Goal: Task Accomplishment & Management: Use online tool/utility

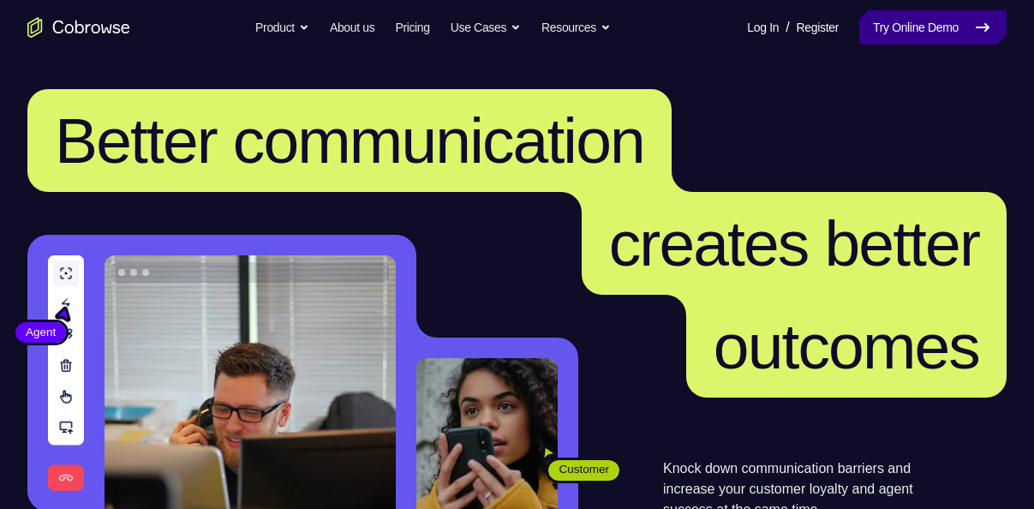
click at [963, 15] on link "Try Online Demo" at bounding box center [932, 27] width 147 height 34
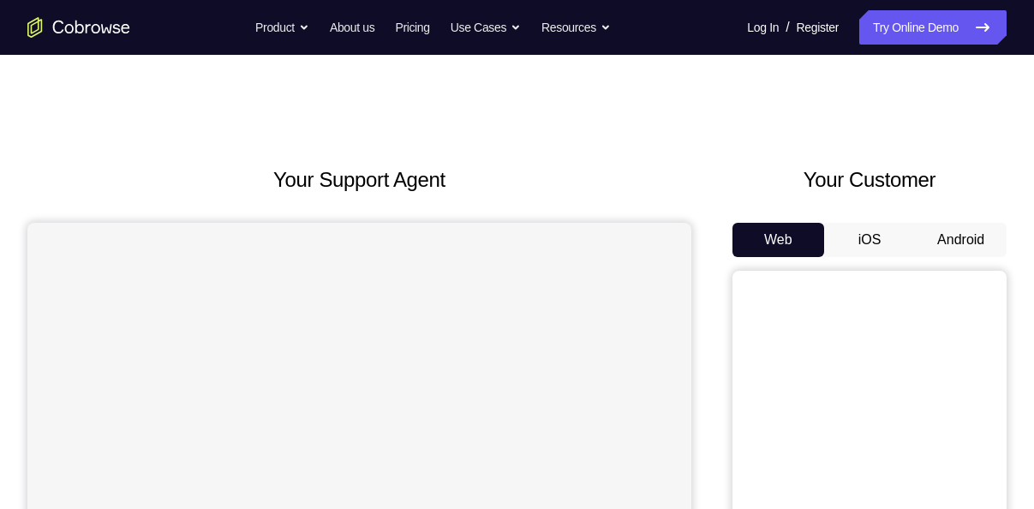
click at [946, 245] on button "Android" at bounding box center [961, 240] width 92 height 34
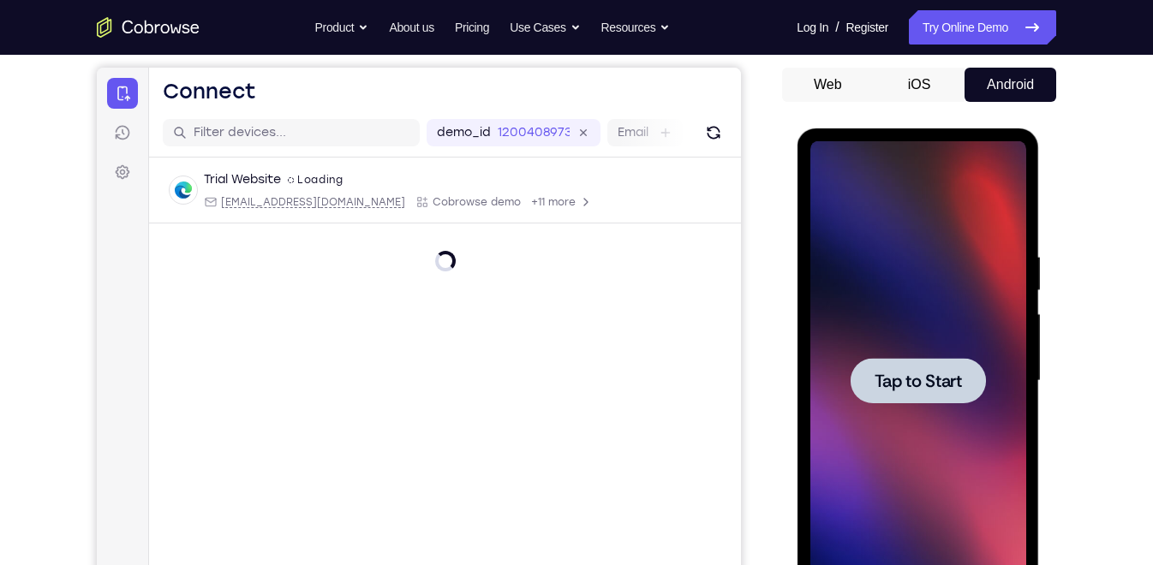
click at [941, 386] on span "Tap to Start" at bounding box center [917, 381] width 87 height 17
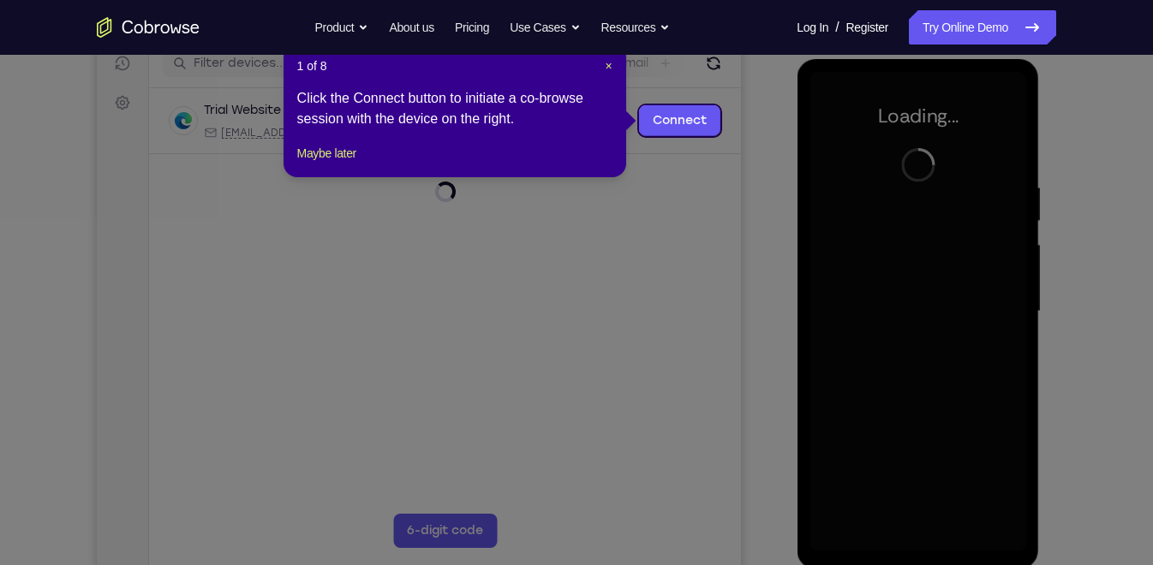
scroll to position [225, 0]
click at [607, 61] on span "×" at bounding box center [608, 65] width 7 height 14
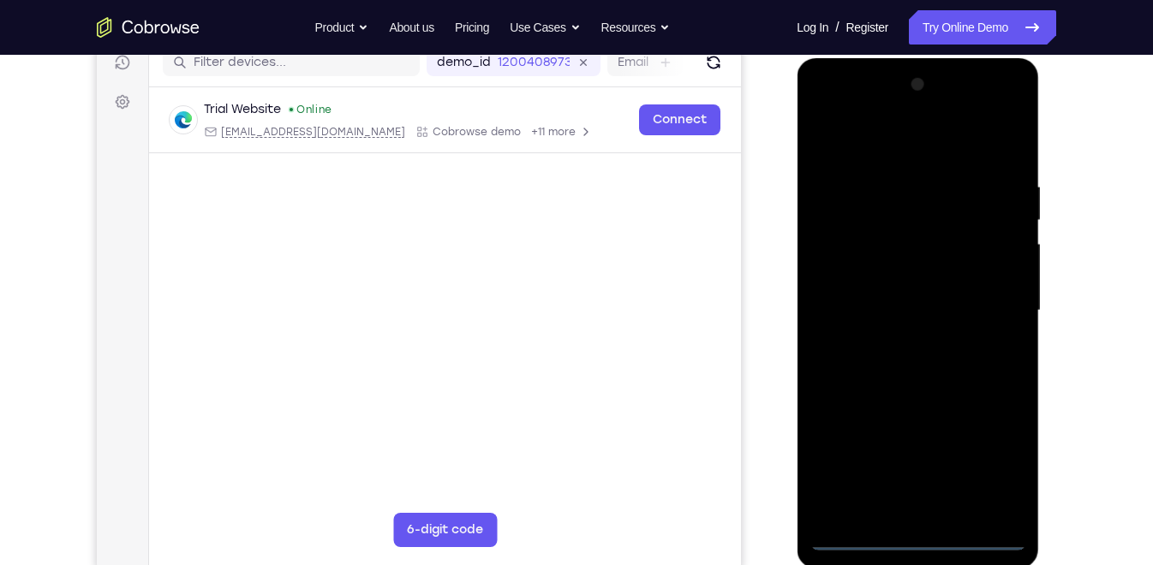
click at [917, 508] on div at bounding box center [918, 311] width 216 height 480
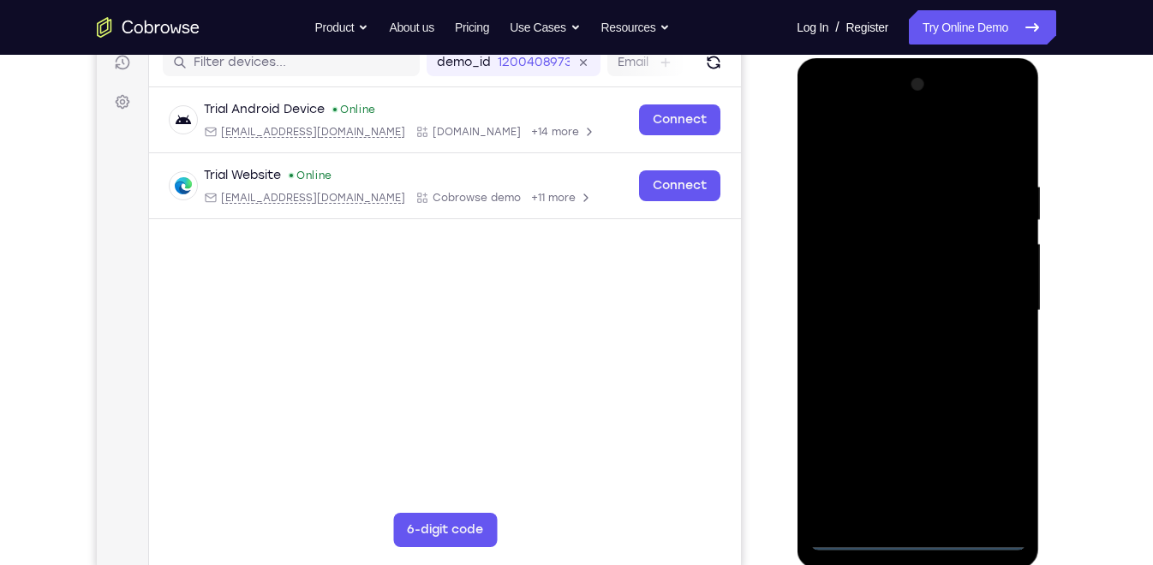
click at [997, 474] on div at bounding box center [918, 311] width 216 height 480
click at [891, 139] on div at bounding box center [918, 311] width 216 height 480
click at [849, 250] on div at bounding box center [918, 311] width 216 height 480
click at [898, 315] on div at bounding box center [918, 311] width 216 height 480
click at [900, 291] on div at bounding box center [918, 311] width 216 height 480
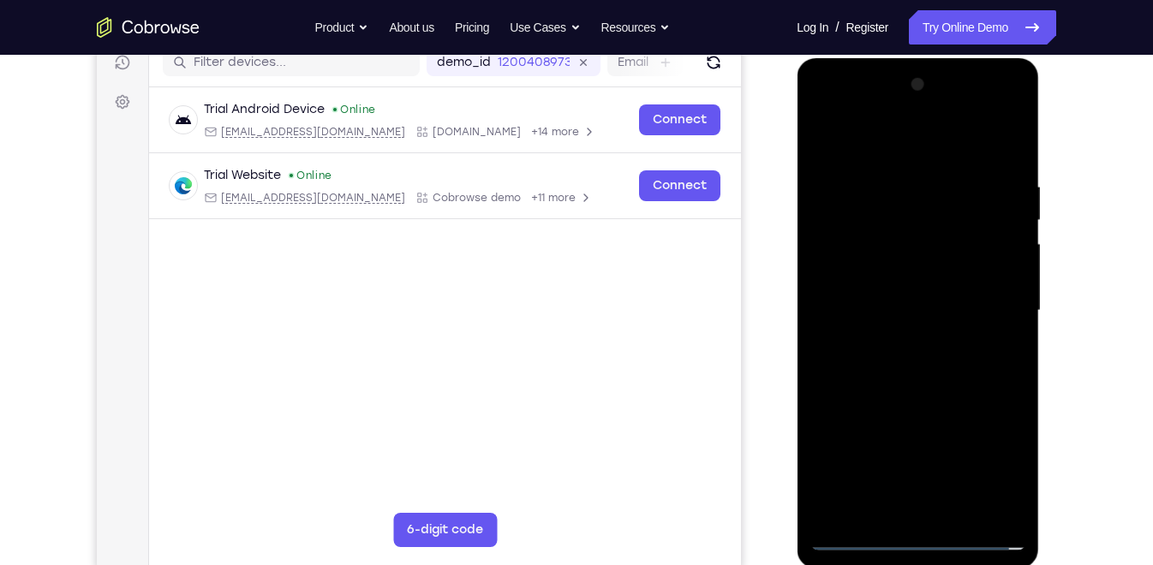
click at [902, 326] on div at bounding box center [918, 311] width 216 height 480
click at [892, 309] on div at bounding box center [918, 311] width 216 height 480
drag, startPoint x: 820, startPoint y: 282, endPoint x: 1587, endPoint y: 323, distance: 768.7
click at [820, 282] on div at bounding box center [918, 311] width 216 height 480
click at [978, 324] on div at bounding box center [918, 311] width 216 height 480
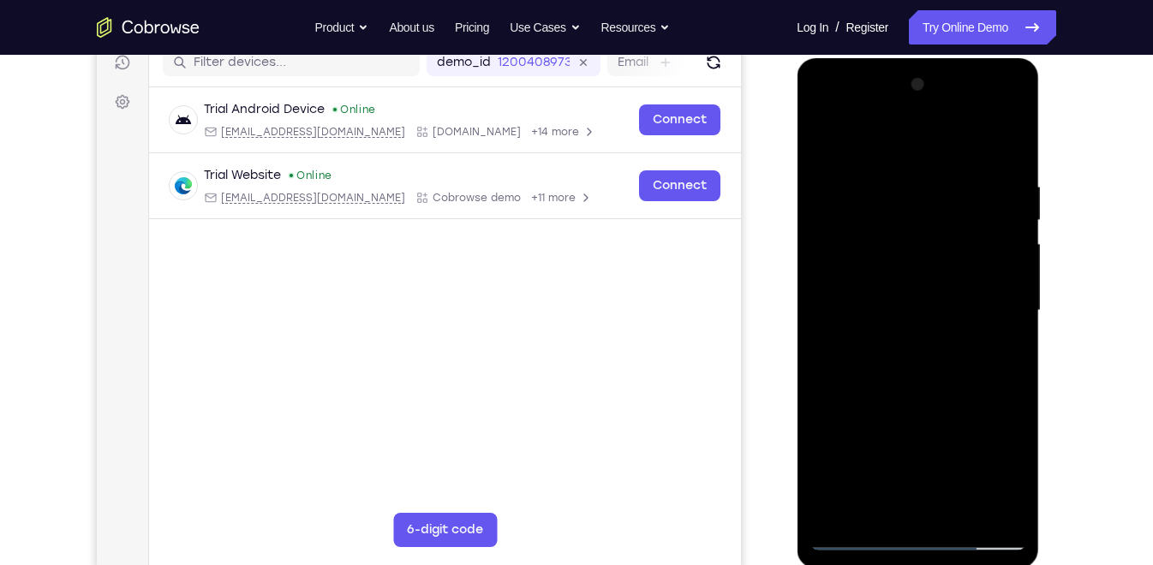
click at [992, 356] on div at bounding box center [918, 311] width 216 height 480
click at [949, 378] on div at bounding box center [918, 311] width 216 height 480
click at [981, 161] on div at bounding box center [918, 311] width 216 height 480
click at [829, 312] on div at bounding box center [918, 311] width 216 height 480
click at [856, 508] on div at bounding box center [918, 311] width 216 height 480
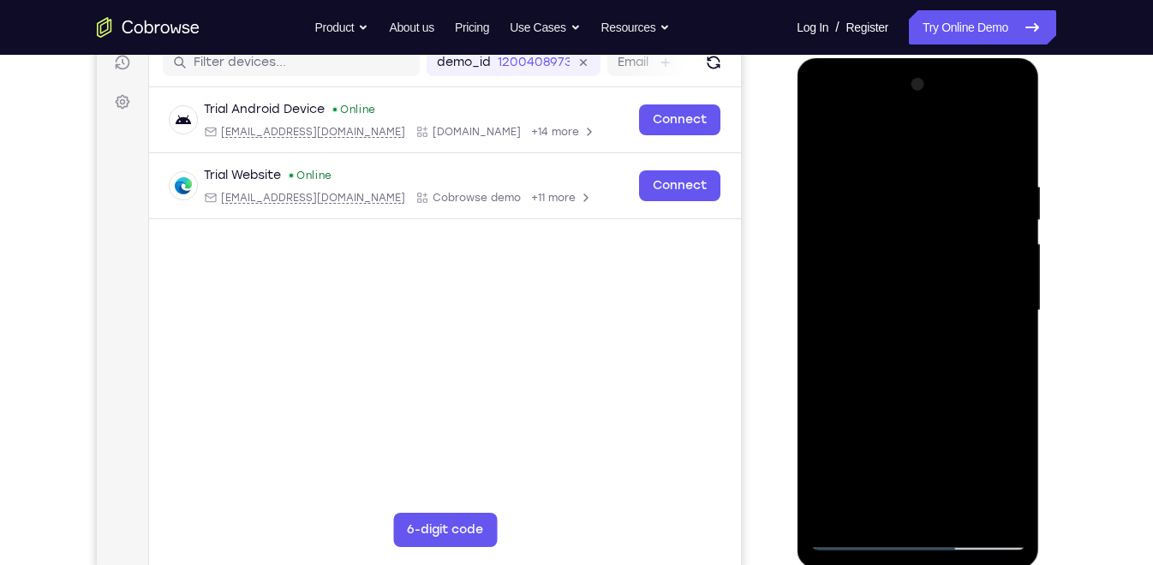
click at [854, 508] on div at bounding box center [918, 311] width 216 height 480
click at [917, 265] on div at bounding box center [918, 311] width 216 height 480
click at [975, 504] on div at bounding box center [918, 311] width 216 height 480
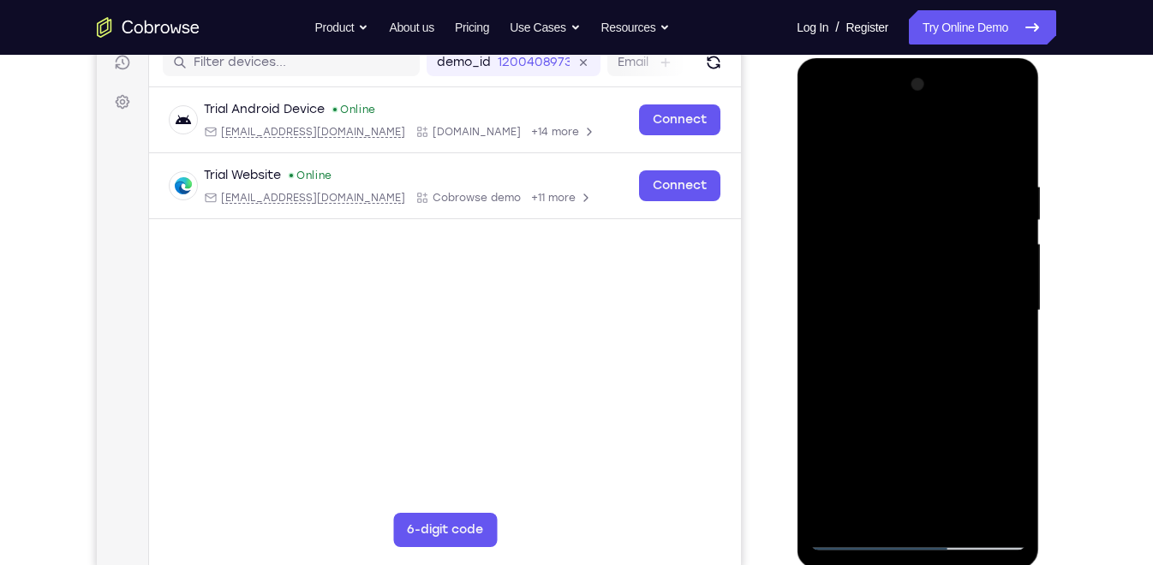
click at [1020, 328] on div at bounding box center [918, 311] width 216 height 480
click at [1015, 325] on div at bounding box center [918, 311] width 216 height 480
click at [820, 326] on div at bounding box center [918, 311] width 216 height 480
click at [1010, 316] on div at bounding box center [918, 311] width 216 height 480
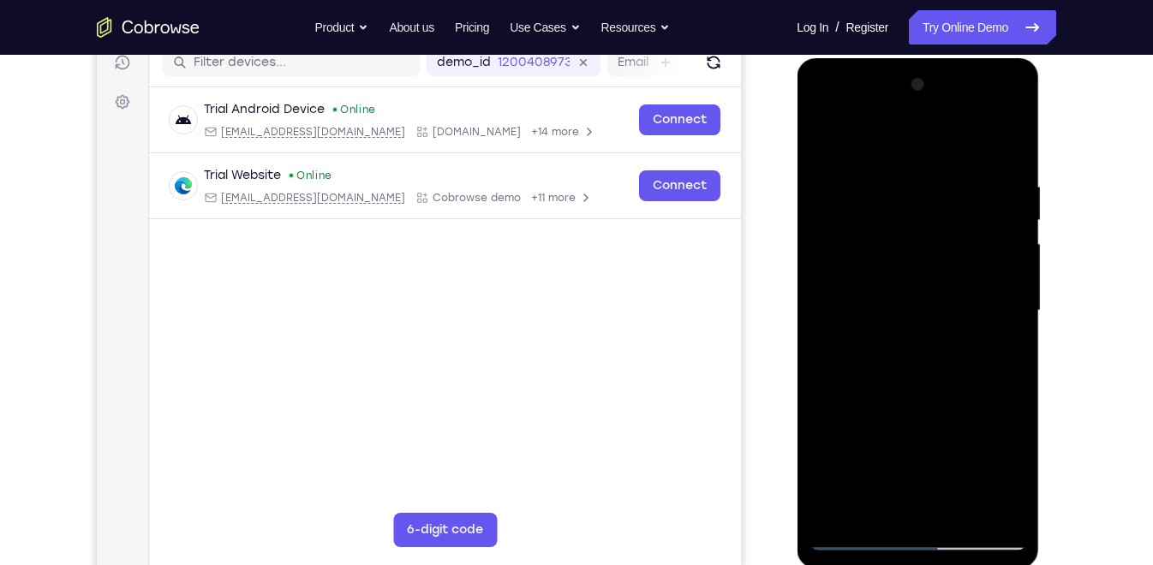
click at [1010, 316] on div at bounding box center [918, 311] width 216 height 480
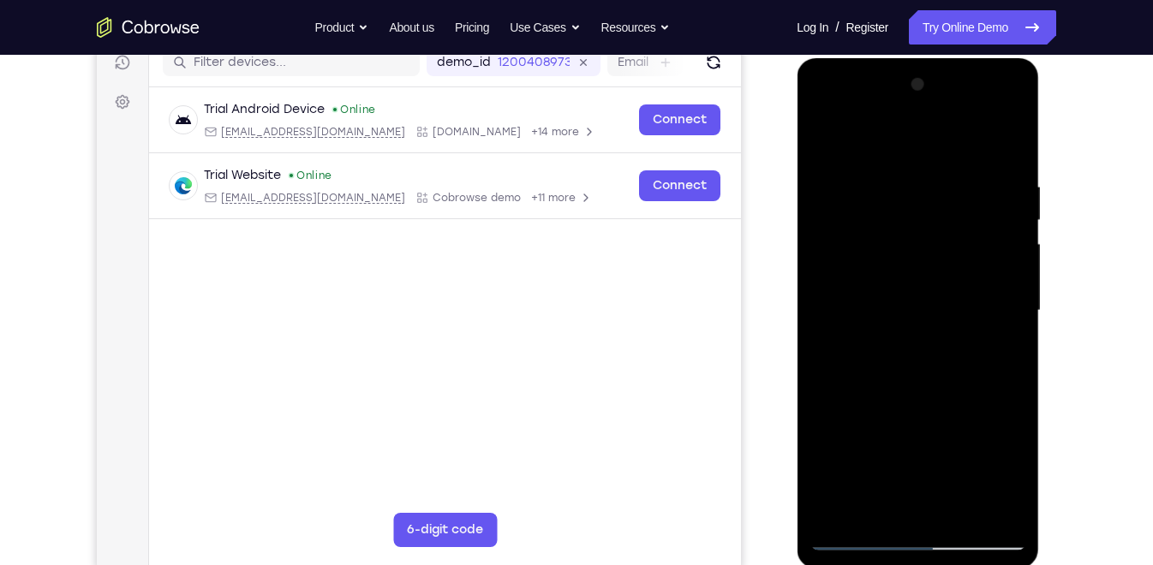
click at [1010, 316] on div at bounding box center [918, 311] width 216 height 480
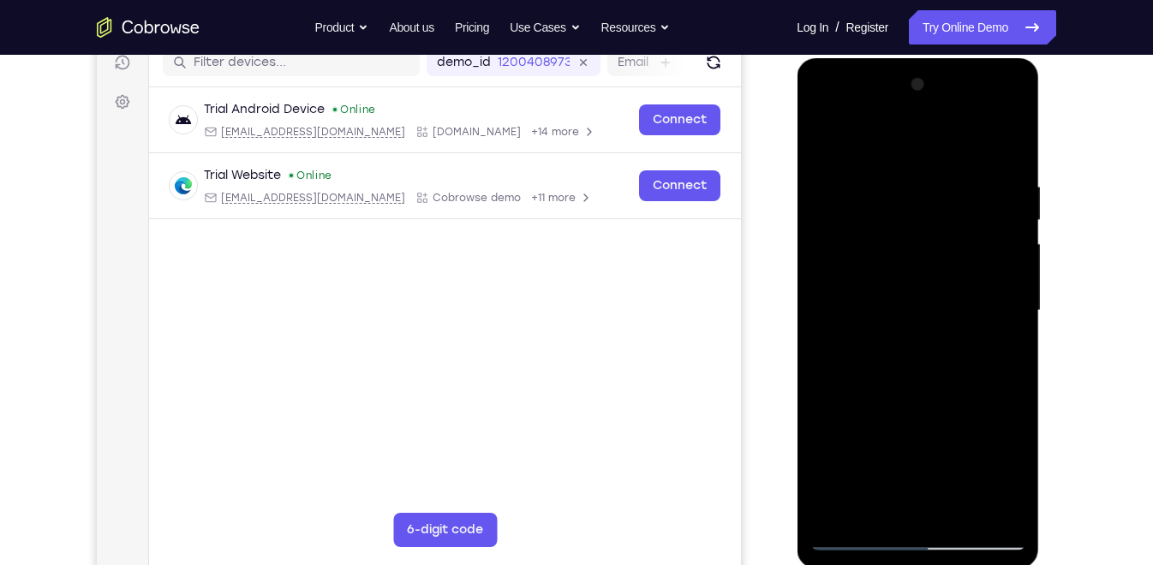
click at [1012, 148] on div at bounding box center [918, 311] width 216 height 480
click at [986, 218] on div at bounding box center [918, 311] width 216 height 480
click at [856, 508] on div at bounding box center [918, 311] width 216 height 480
click at [985, 374] on div at bounding box center [918, 311] width 216 height 480
click at [834, 152] on div at bounding box center [918, 311] width 216 height 480
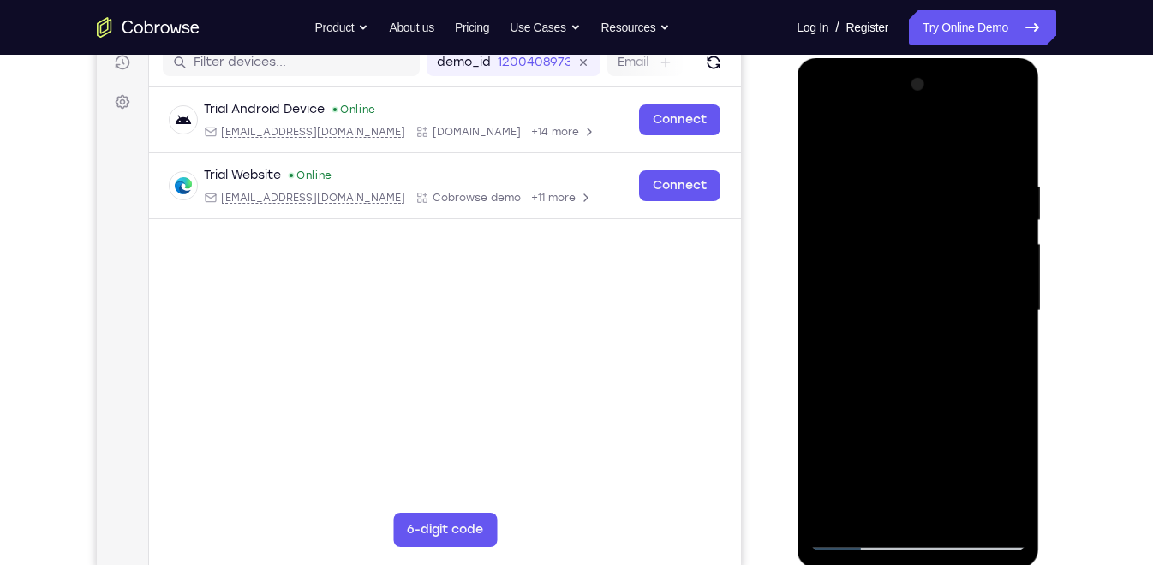
click at [854, 386] on div at bounding box center [918, 311] width 216 height 480
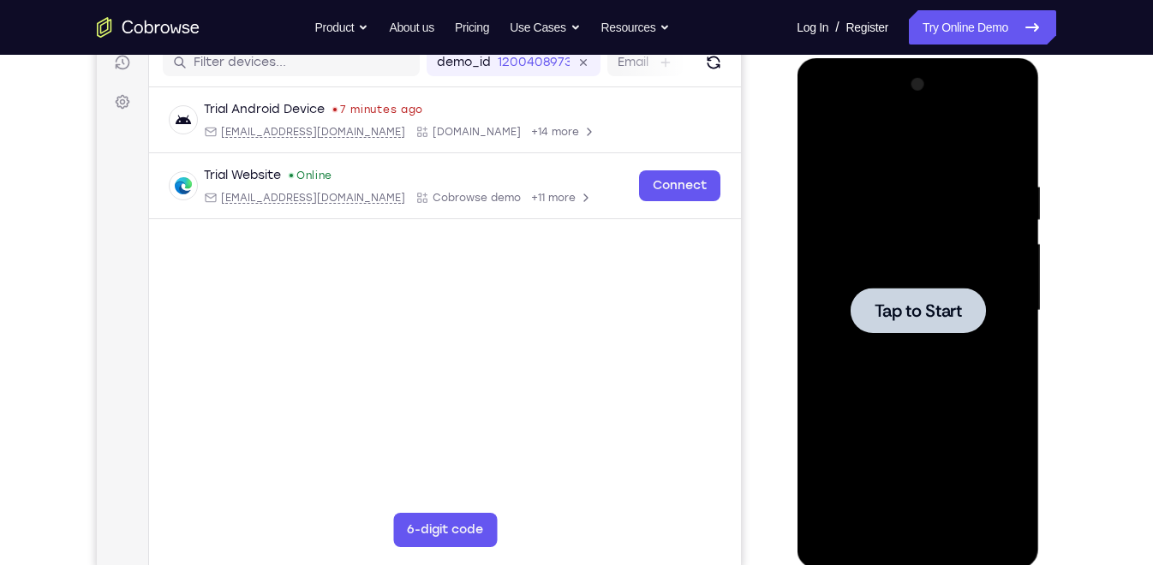
click at [917, 303] on span "Tap to Start" at bounding box center [917, 310] width 87 height 17
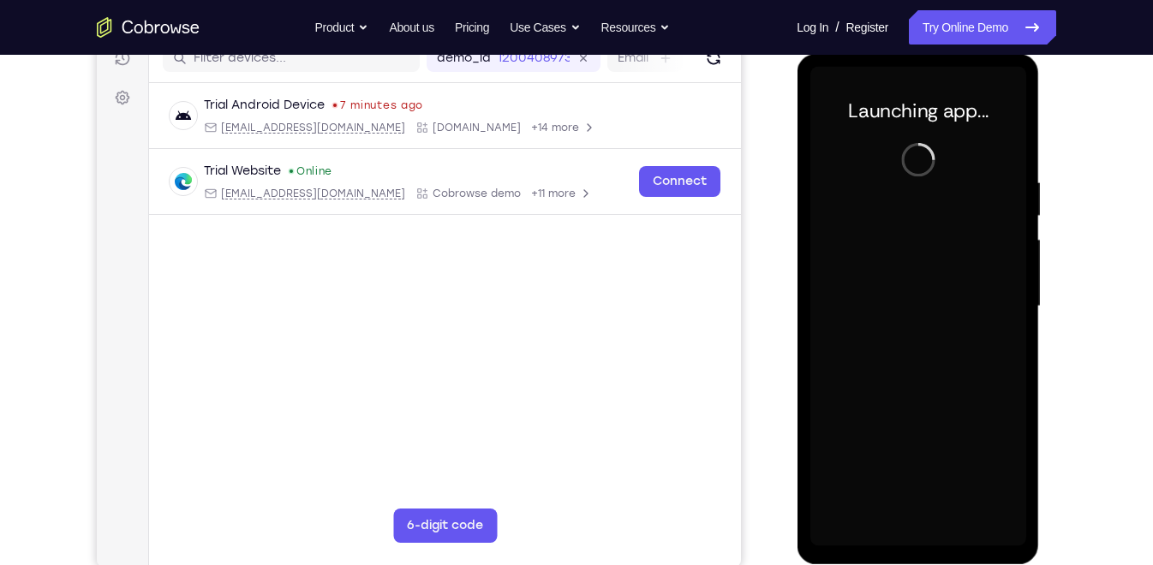
scroll to position [226, 0]
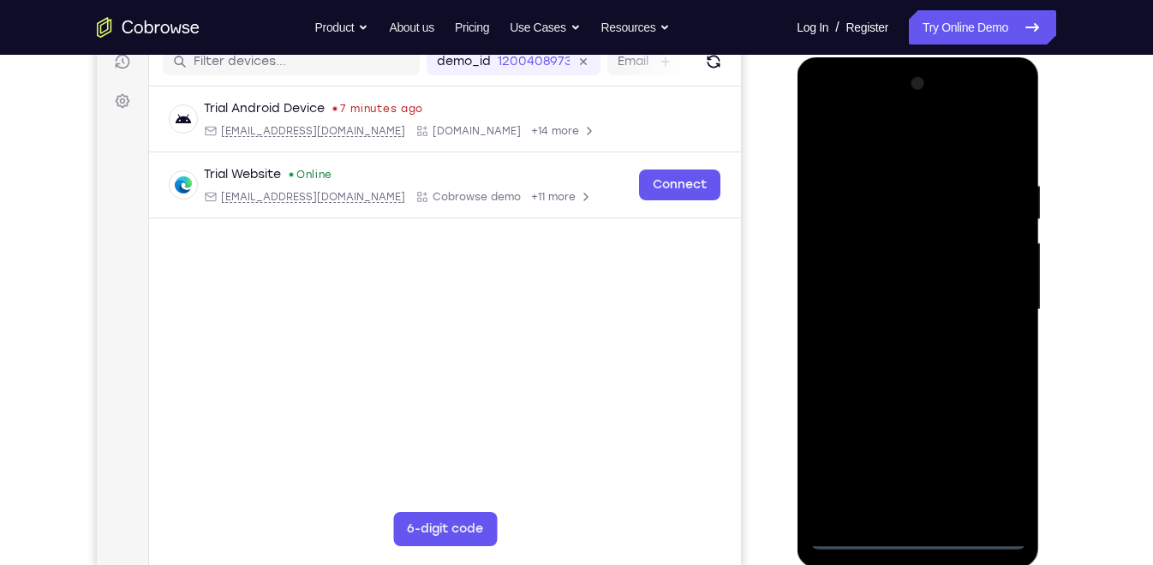
click at [918, 508] on div at bounding box center [918, 310] width 216 height 480
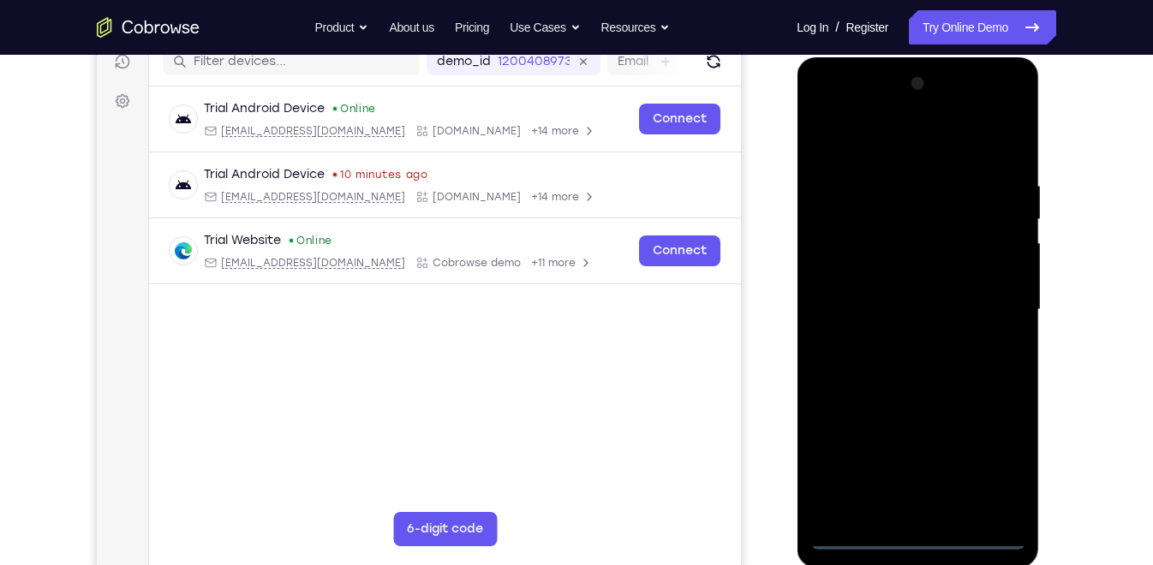
click at [985, 460] on div at bounding box center [918, 310] width 216 height 480
click at [888, 136] on div at bounding box center [918, 310] width 216 height 480
click at [989, 308] on div at bounding box center [918, 310] width 216 height 480
click at [904, 343] on div at bounding box center [918, 310] width 216 height 480
click at [878, 296] on div at bounding box center [918, 310] width 216 height 480
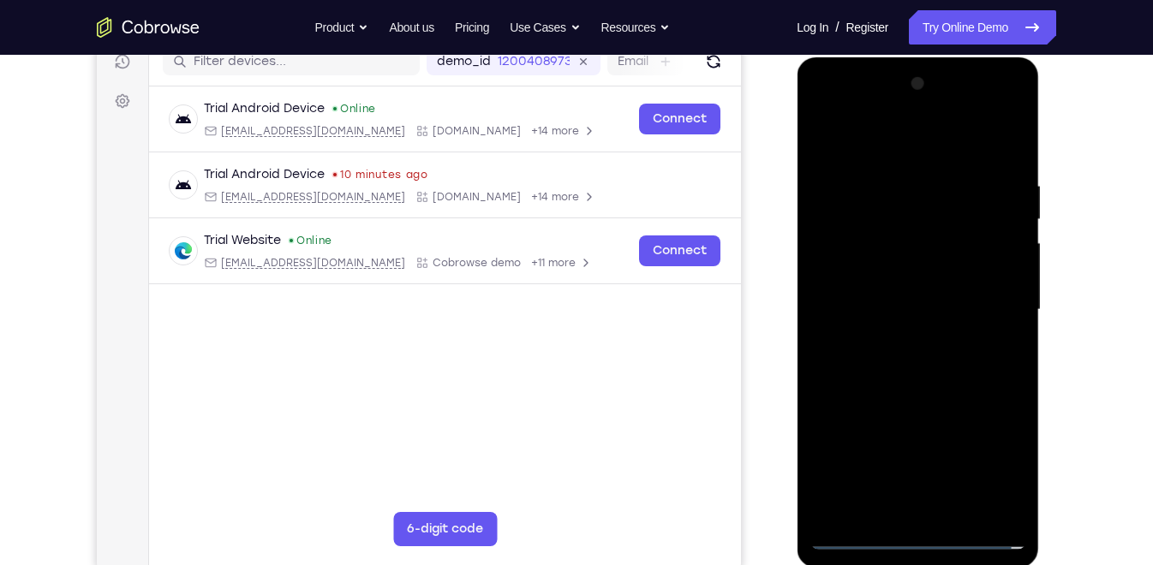
click at [890, 272] on div at bounding box center [918, 310] width 216 height 480
click at [895, 307] on div at bounding box center [918, 310] width 216 height 480
click at [930, 395] on div at bounding box center [918, 310] width 216 height 480
click at [824, 375] on div at bounding box center [918, 310] width 216 height 480
click at [956, 507] on div at bounding box center [918, 310] width 216 height 480
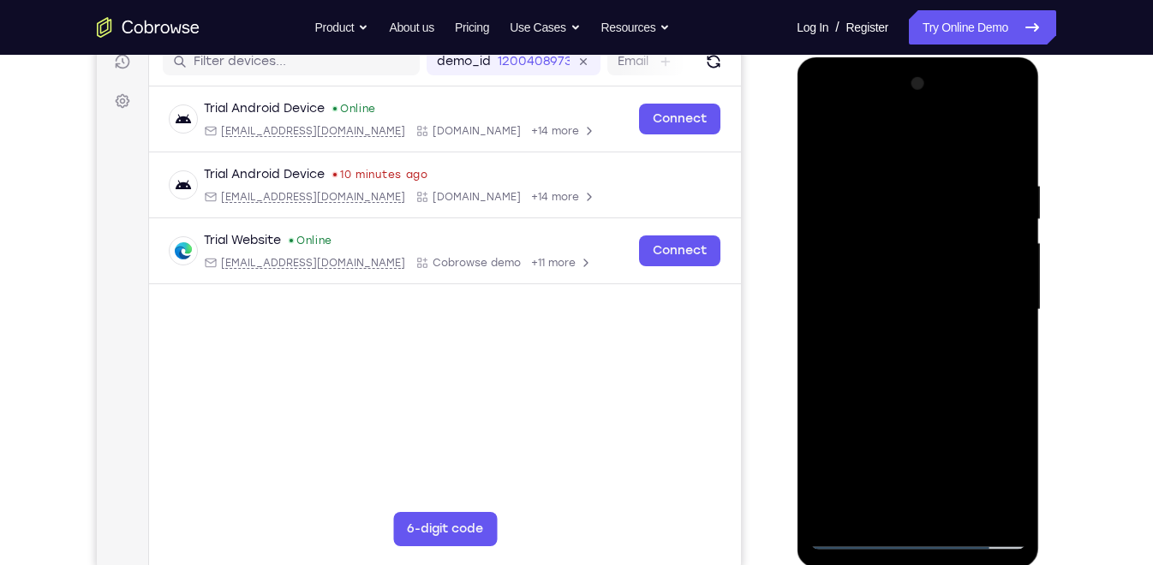
click at [928, 406] on div at bounding box center [918, 310] width 216 height 480
click at [965, 287] on div at bounding box center [918, 310] width 216 height 480
click at [1004, 354] on div at bounding box center [918, 310] width 216 height 480
click at [1011, 471] on div at bounding box center [918, 310] width 216 height 480
click at [999, 354] on div at bounding box center [918, 310] width 216 height 480
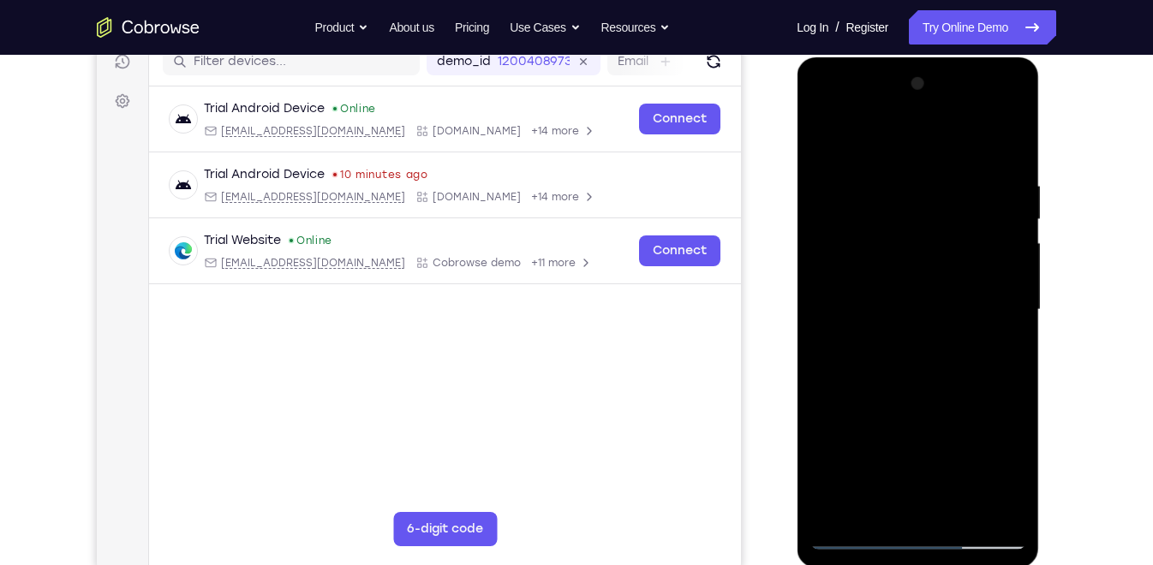
click at [857, 508] on div at bounding box center [918, 310] width 216 height 480
click at [888, 398] on div at bounding box center [918, 310] width 216 height 480
click at [962, 400] on div at bounding box center [918, 310] width 216 height 480
click at [904, 380] on div at bounding box center [918, 310] width 216 height 480
click at [858, 508] on div at bounding box center [918, 310] width 216 height 480
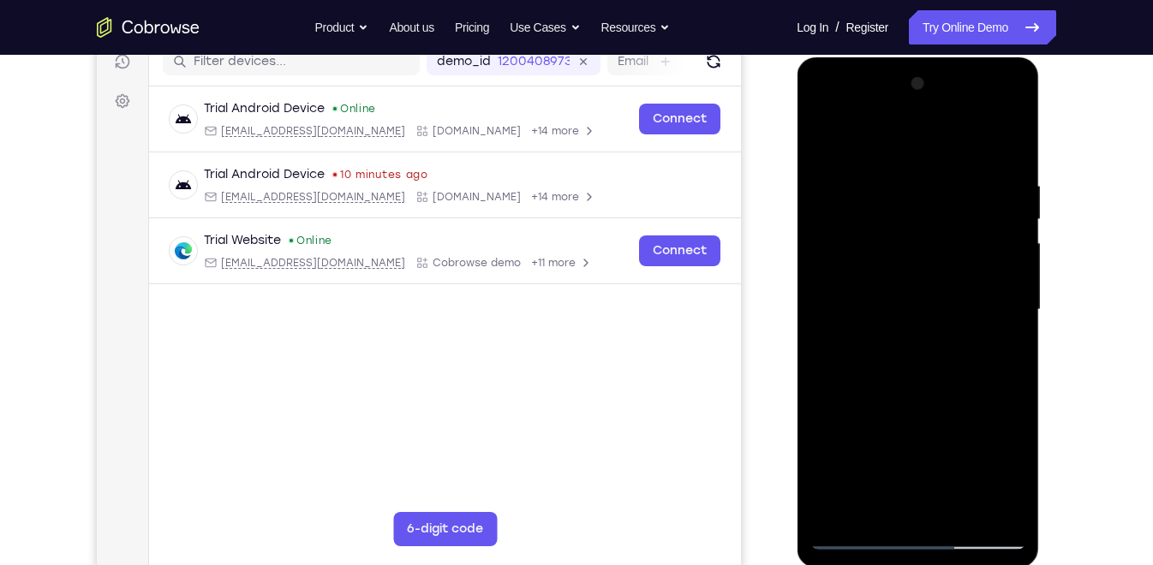
click at [858, 508] on div at bounding box center [918, 310] width 216 height 480
click at [938, 192] on div at bounding box center [918, 310] width 216 height 480
click at [1002, 280] on div at bounding box center [918, 310] width 216 height 480
click at [847, 315] on div at bounding box center [918, 310] width 216 height 480
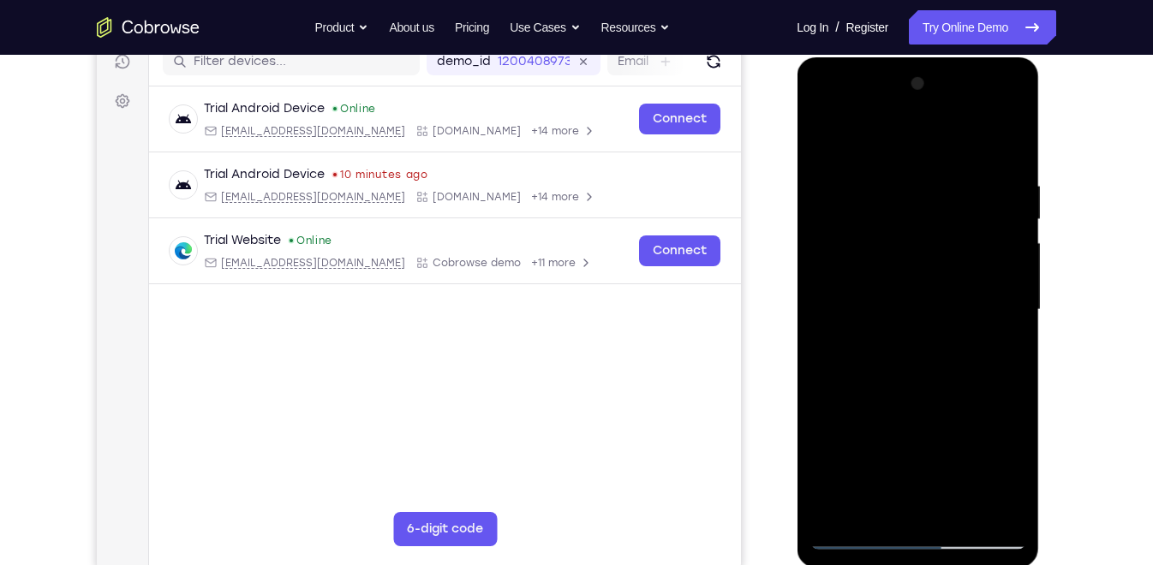
click at [847, 315] on div at bounding box center [918, 310] width 216 height 480
click at [977, 308] on div at bounding box center [918, 310] width 216 height 480
click at [845, 317] on div at bounding box center [918, 310] width 216 height 480
click at [987, 500] on div at bounding box center [918, 310] width 216 height 480
click at [995, 403] on div at bounding box center [918, 310] width 216 height 480
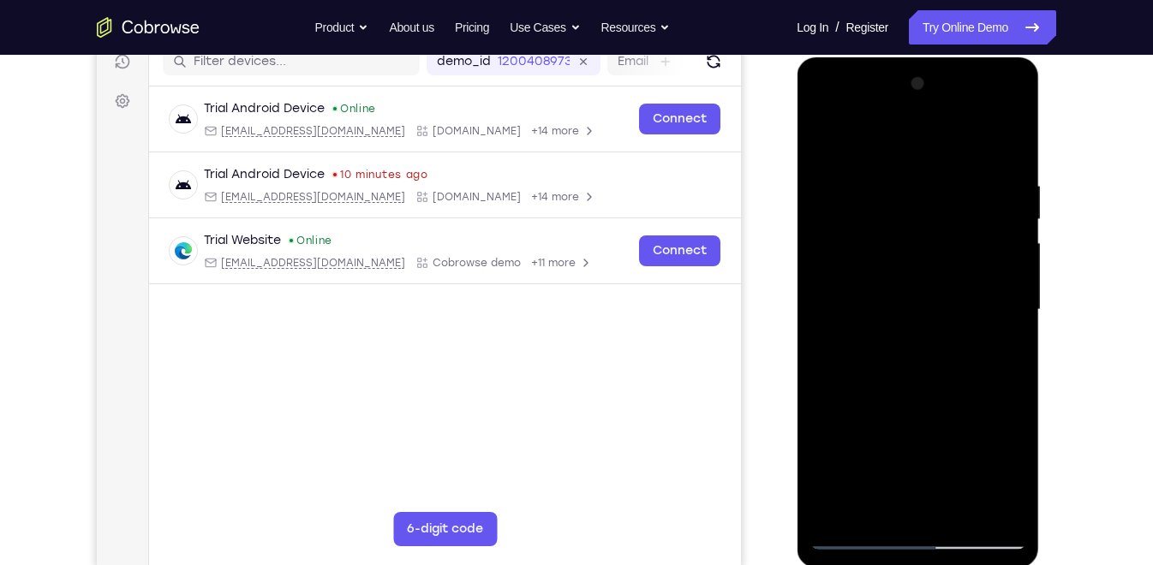
click at [995, 403] on div at bounding box center [918, 310] width 216 height 480
click at [1001, 329] on div at bounding box center [918, 310] width 216 height 480
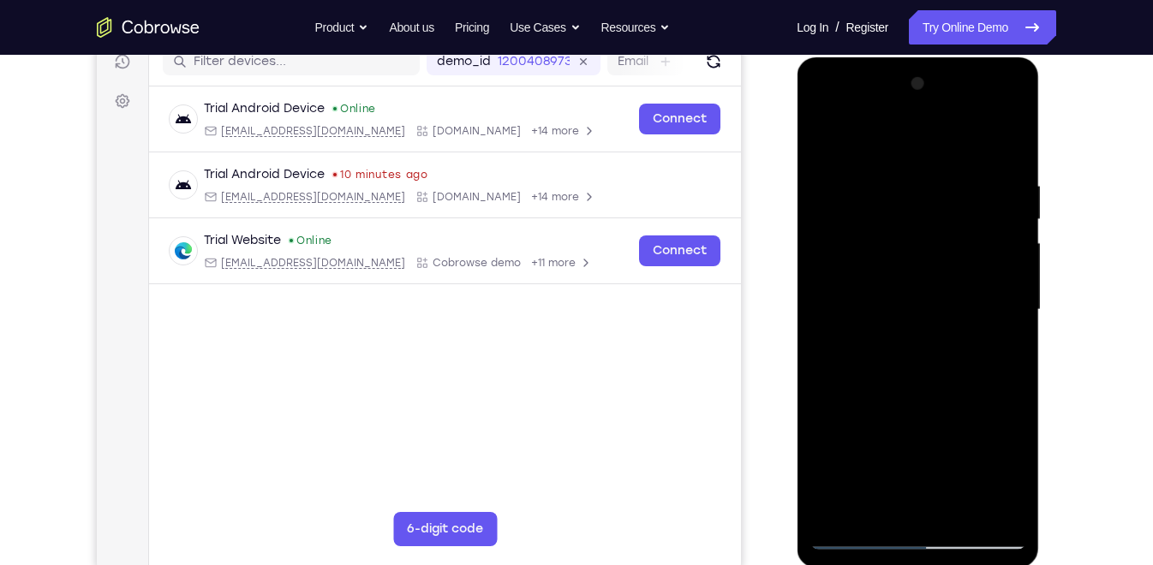
click at [1001, 329] on div at bounding box center [918, 310] width 216 height 480
drag, startPoint x: 966, startPoint y: 226, endPoint x: 947, endPoint y: 391, distance: 165.7
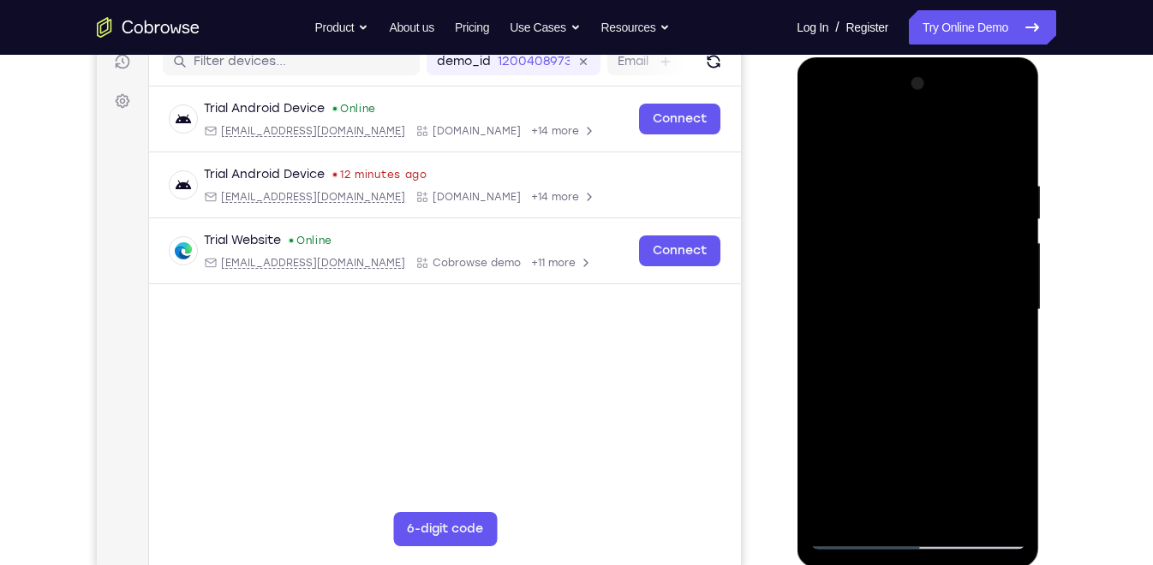
click at [947, 391] on div at bounding box center [918, 310] width 216 height 480
drag, startPoint x: 930, startPoint y: 249, endPoint x: 922, endPoint y: 508, distance: 258.9
click at [922, 508] on div at bounding box center [918, 310] width 216 height 480
drag, startPoint x: 956, startPoint y: 180, endPoint x: 868, endPoint y: 192, distance: 89.0
click at [868, 192] on div at bounding box center [918, 310] width 216 height 480
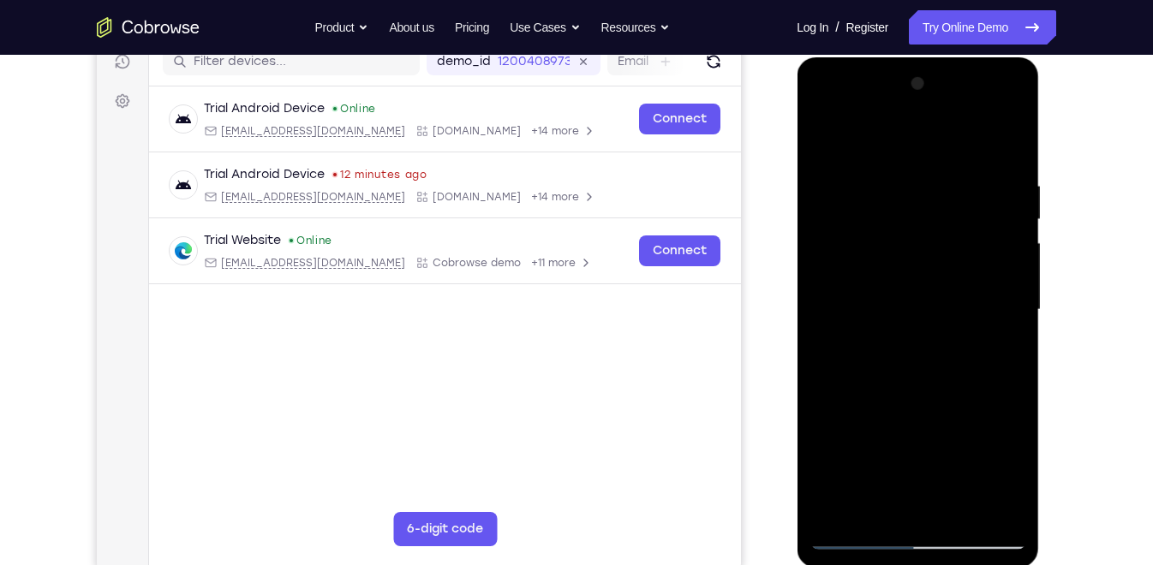
click at [966, 171] on div at bounding box center [918, 310] width 216 height 480
click at [1000, 342] on div at bounding box center [918, 310] width 216 height 480
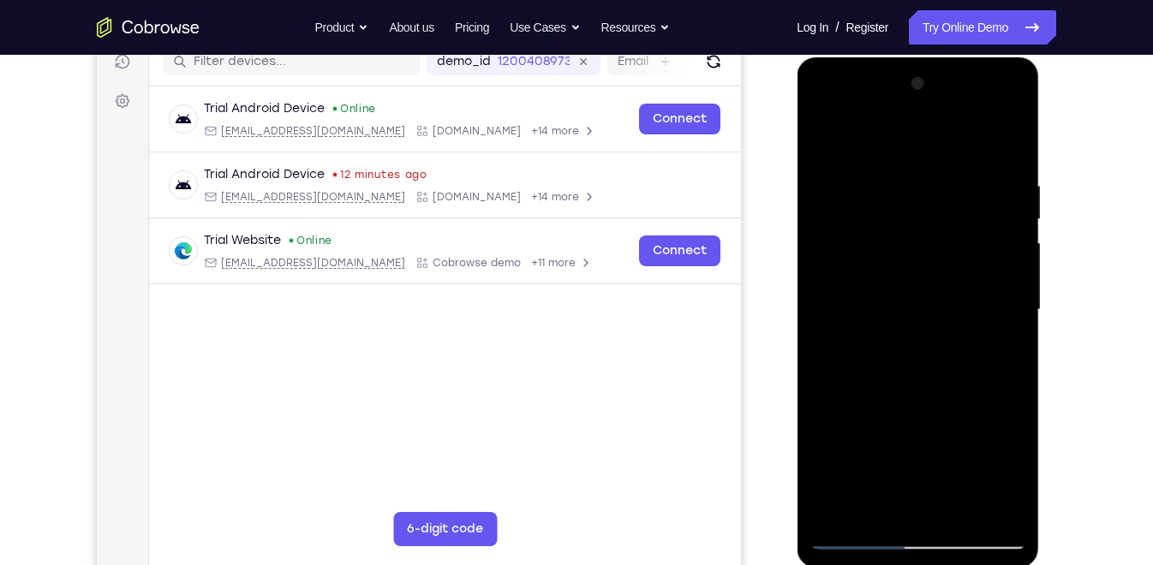
click at [1000, 342] on div at bounding box center [918, 310] width 216 height 480
click at [1010, 149] on div at bounding box center [918, 310] width 216 height 480
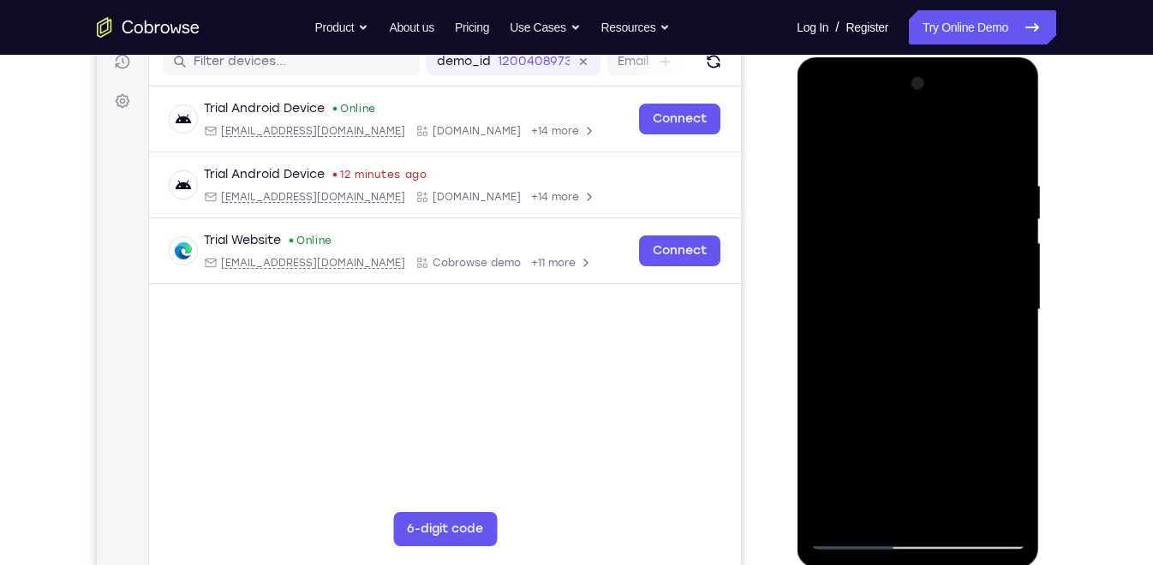
drag, startPoint x: 986, startPoint y: 234, endPoint x: 947, endPoint y: 406, distance: 176.6
click at [947, 406] on div at bounding box center [918, 310] width 216 height 480
drag, startPoint x: 983, startPoint y: 177, endPoint x: 861, endPoint y: 181, distance: 122.6
click at [861, 181] on div at bounding box center [918, 310] width 216 height 480
drag, startPoint x: 932, startPoint y: 175, endPoint x: 818, endPoint y: 180, distance: 114.1
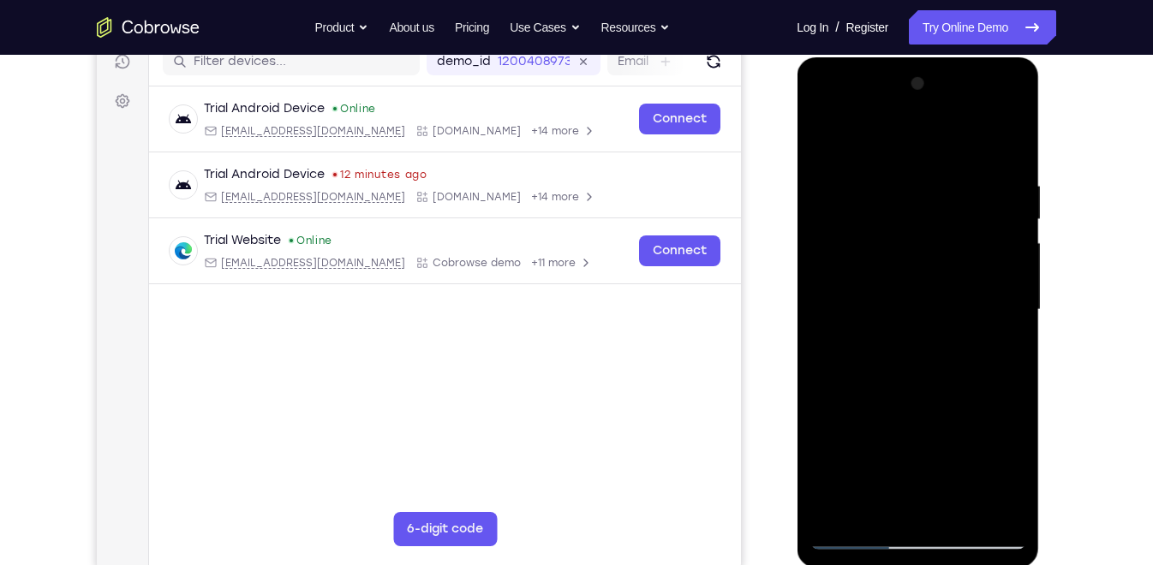
click at [818, 180] on div at bounding box center [918, 310] width 216 height 480
drag, startPoint x: 989, startPoint y: 178, endPoint x: 864, endPoint y: 192, distance: 126.7
click at [864, 192] on div at bounding box center [918, 310] width 216 height 480
drag, startPoint x: 1007, startPoint y: 172, endPoint x: 878, endPoint y: 172, distance: 129.4
click at [878, 172] on div at bounding box center [918, 310] width 216 height 480
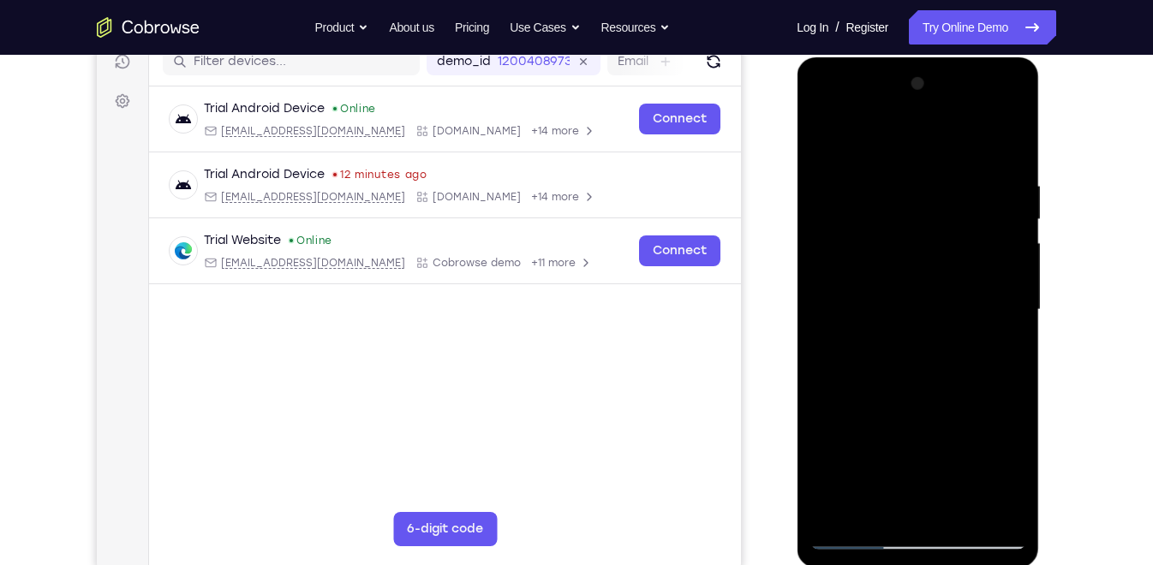
click at [1011, 508] on div at bounding box center [918, 310] width 216 height 480
click at [1011, 135] on div at bounding box center [918, 310] width 216 height 480
click at [861, 508] on div at bounding box center [918, 310] width 216 height 480
click at [951, 508] on div at bounding box center [918, 310] width 216 height 480
click at [855, 508] on div at bounding box center [918, 310] width 216 height 480
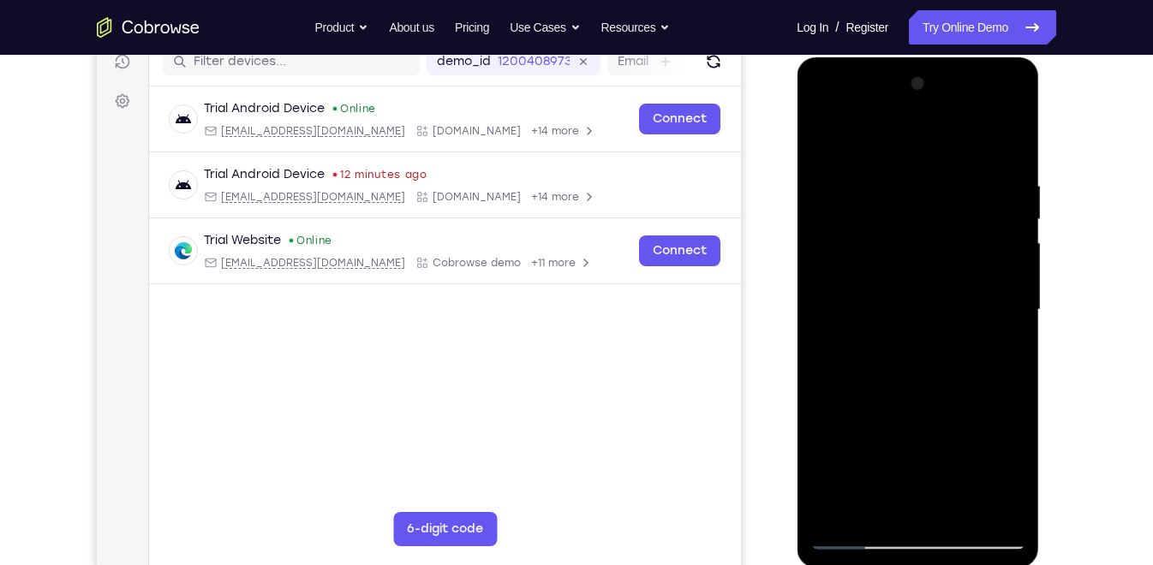
click at [827, 195] on div at bounding box center [918, 310] width 216 height 480
click at [832, 192] on div at bounding box center [918, 310] width 216 height 480
click at [830, 412] on div at bounding box center [918, 310] width 216 height 480
click at [824, 413] on div at bounding box center [918, 310] width 216 height 480
click at [827, 153] on div at bounding box center [918, 310] width 216 height 480
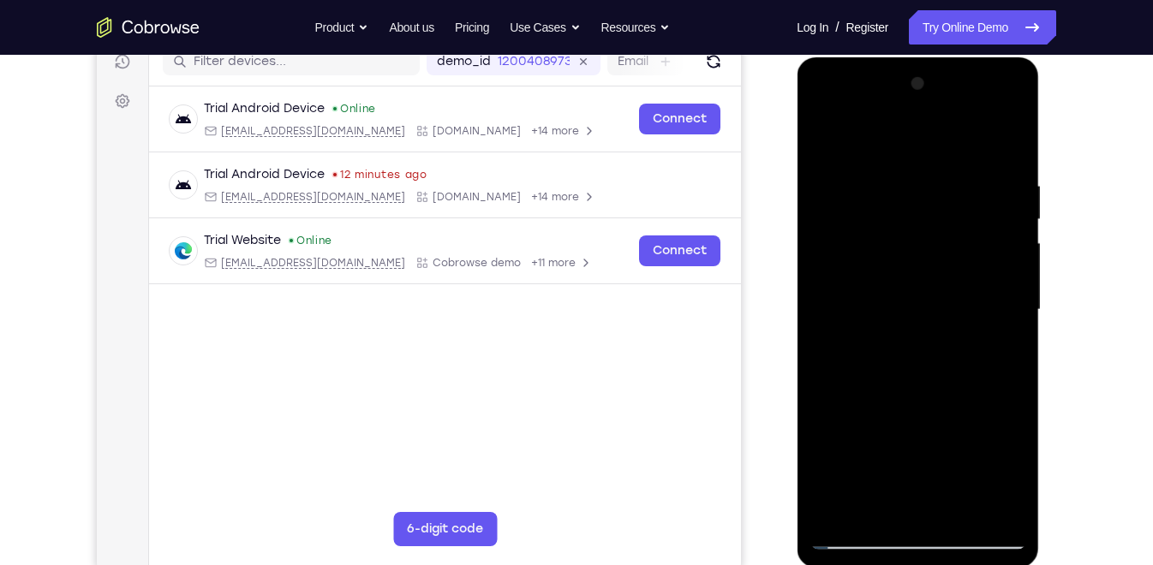
click at [828, 219] on div at bounding box center [918, 310] width 216 height 480
click at [824, 308] on div at bounding box center [918, 310] width 216 height 480
click at [828, 328] on div at bounding box center [918, 310] width 216 height 480
click at [832, 330] on div at bounding box center [918, 310] width 216 height 480
click at [824, 295] on div at bounding box center [918, 310] width 216 height 480
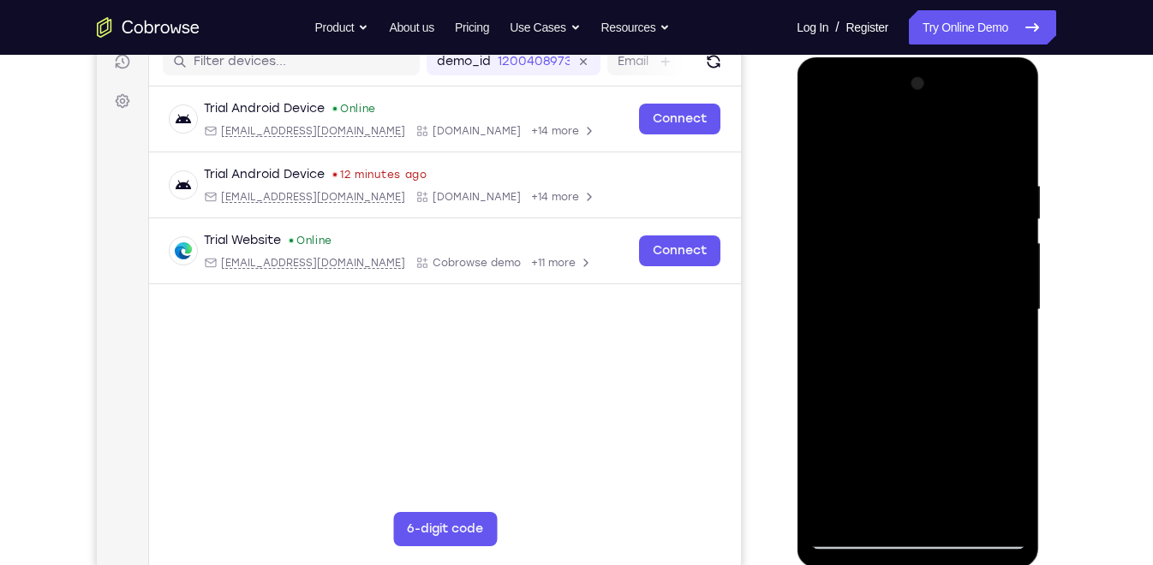
click at [998, 508] on div at bounding box center [918, 310] width 216 height 480
click at [906, 409] on div at bounding box center [918, 310] width 216 height 480
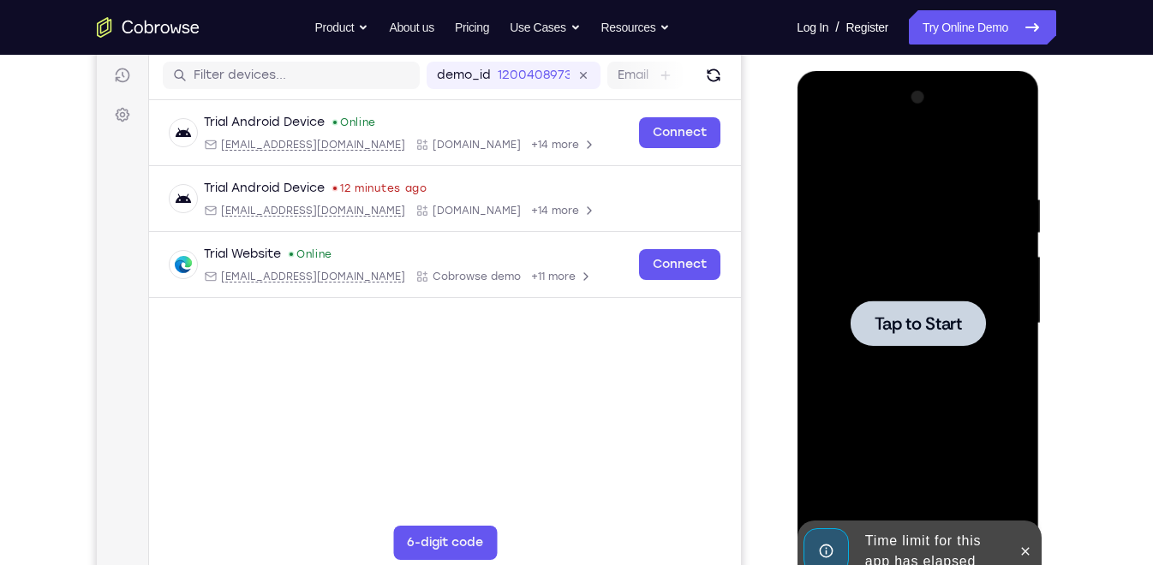
scroll to position [212, 0]
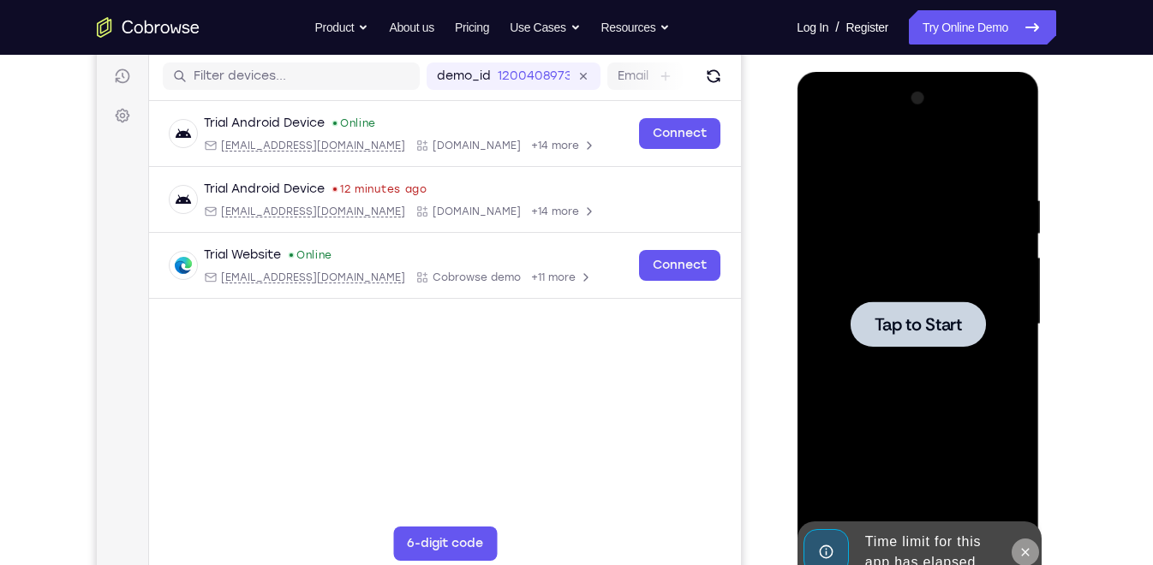
click at [1020, 508] on icon at bounding box center [1025, 553] width 14 height 14
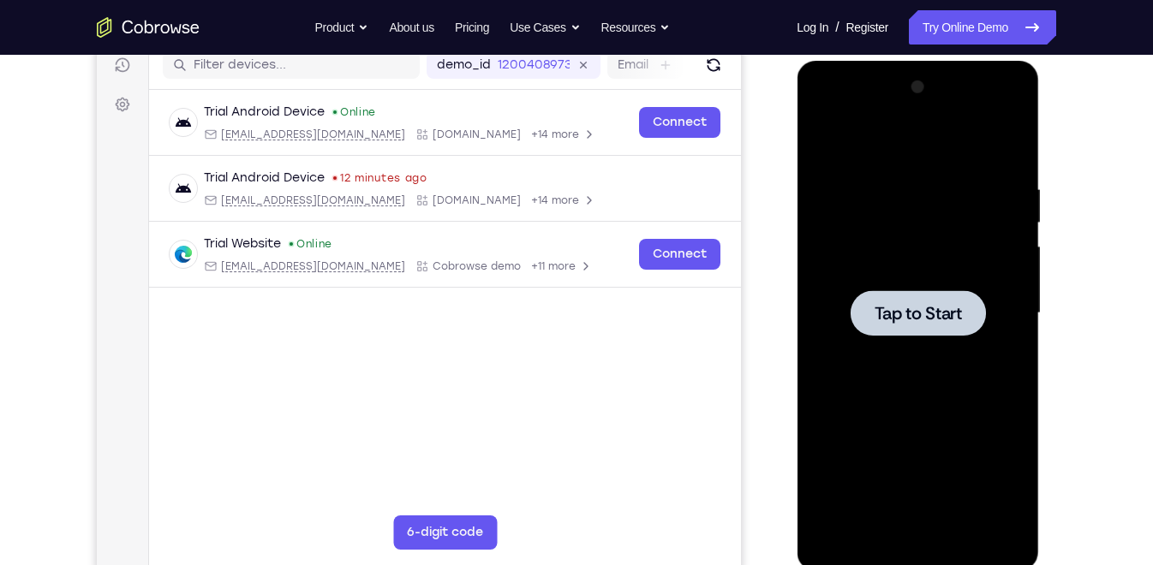
scroll to position [224, 0]
